Goal: Find specific page/section: Find specific page/section

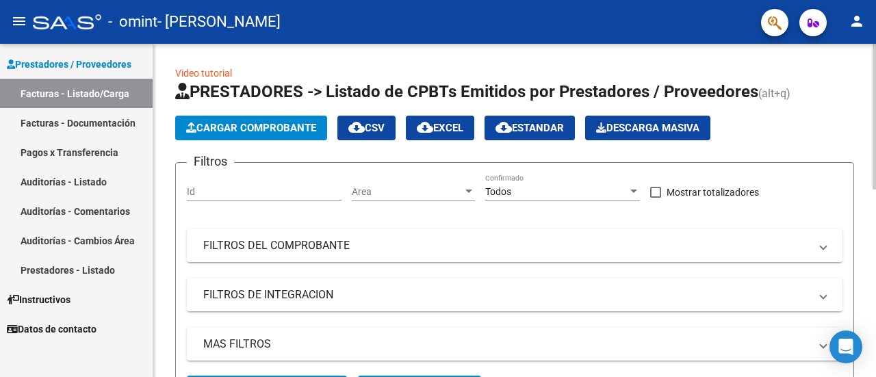
scroll to position [333, 0]
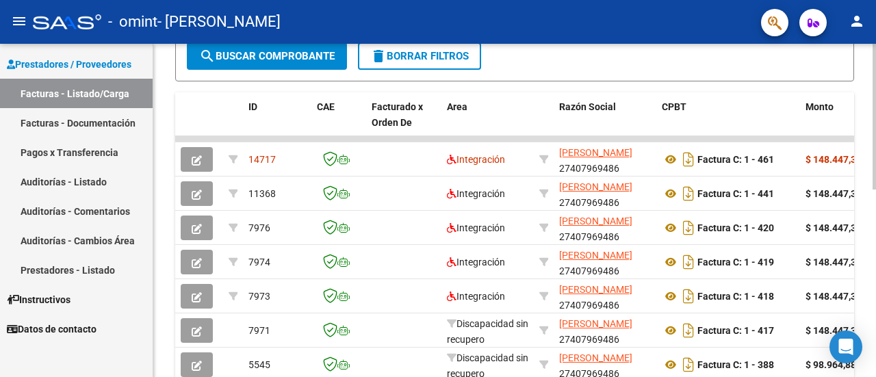
click at [876, 263] on div at bounding box center [874, 210] width 3 height 333
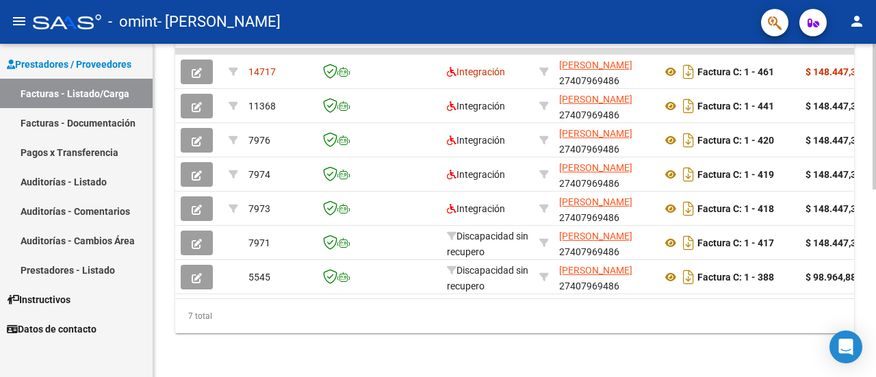
click at [874, 338] on div at bounding box center [874, 210] width 3 height 333
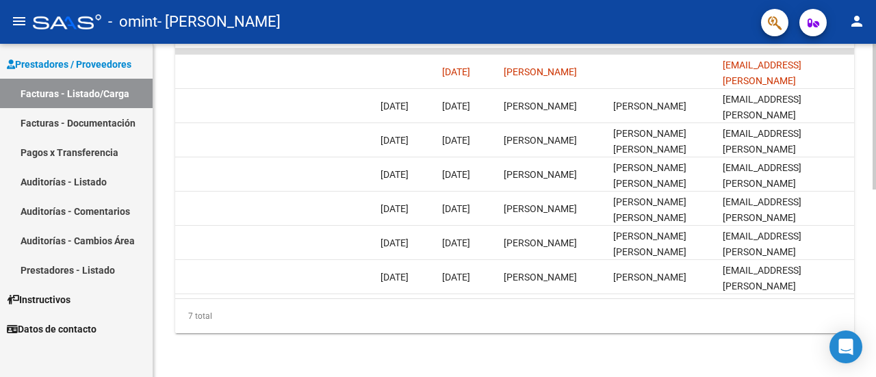
scroll to position [97, 0]
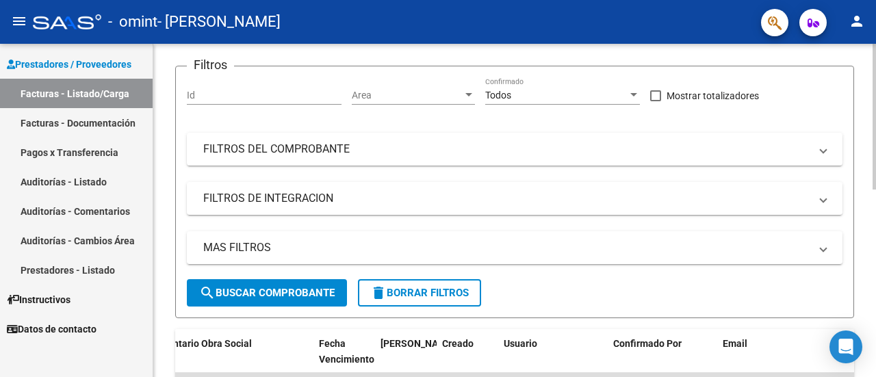
click at [876, 68] on div at bounding box center [874, 210] width 3 height 333
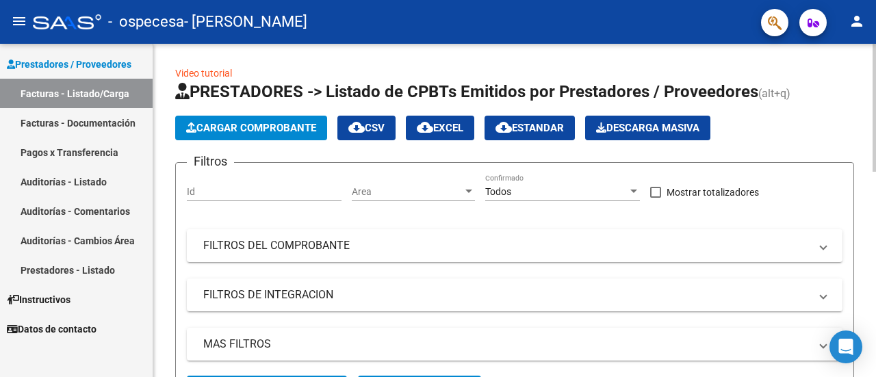
scroll to position [333, 0]
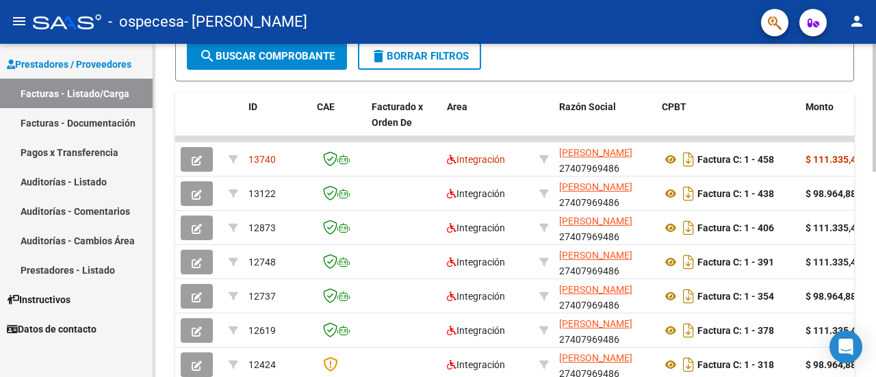
click at [876, 303] on div at bounding box center [874, 210] width 3 height 333
